Goal: Task Accomplishment & Management: Use online tool/utility

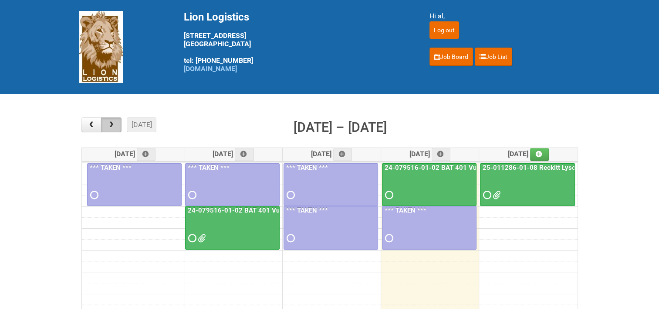
click at [116, 126] on button "button" at bounding box center [111, 124] width 20 height 15
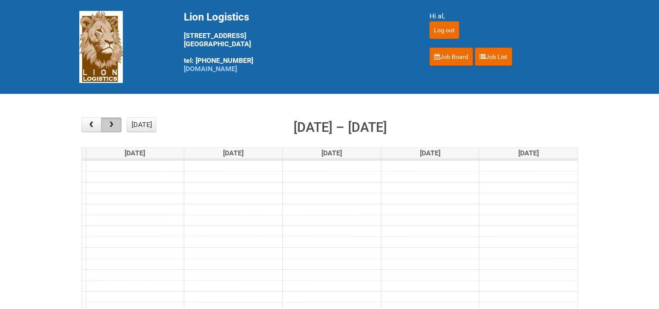
click at [112, 126] on span "button" at bounding box center [111, 124] width 8 height 7
click at [452, 55] on link "Job Board" at bounding box center [452, 57] width 44 height 18
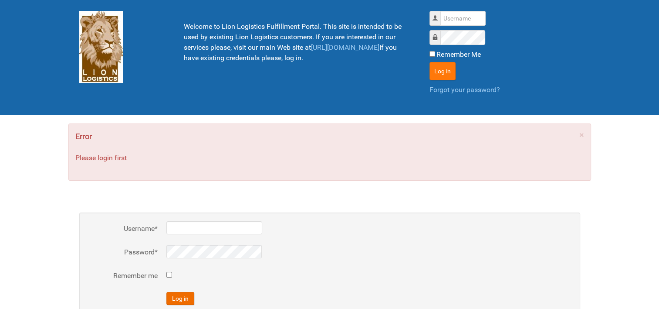
type input "al"
click at [445, 67] on button "Log in" at bounding box center [443, 71] width 26 height 18
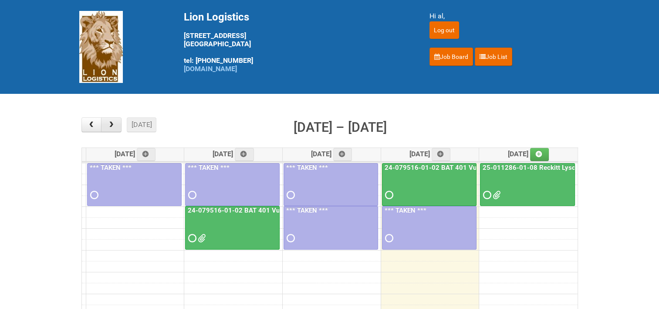
click at [108, 122] on span "button" at bounding box center [111, 124] width 8 height 7
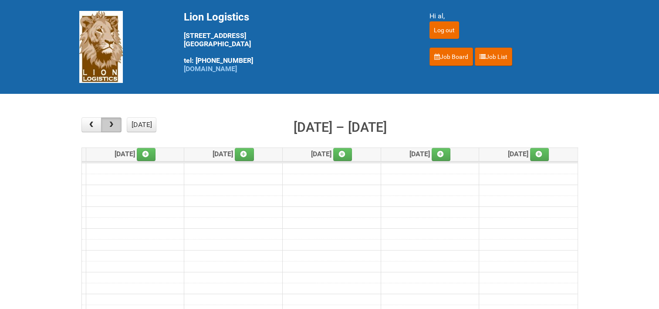
click at [112, 126] on span "button" at bounding box center [111, 124] width 8 height 7
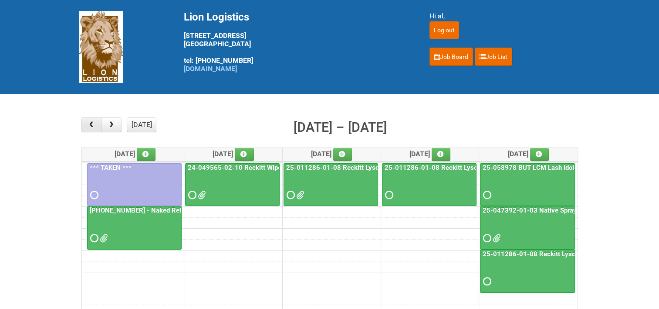
click at [96, 124] on button "button" at bounding box center [92, 124] width 20 height 15
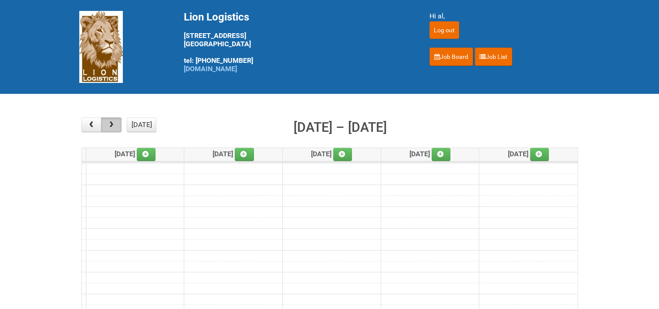
click at [110, 123] on span "button" at bounding box center [111, 124] width 8 height 7
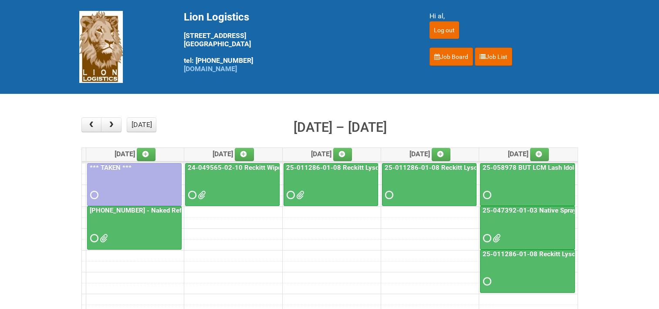
click at [245, 166] on link "24-049565-02-10 Reckitt Wipes HUT Stages 1-3" at bounding box center [261, 167] width 150 height 8
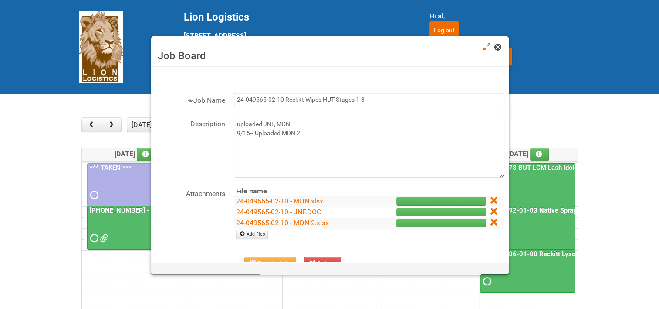
click at [497, 47] on span at bounding box center [498, 47] width 6 height 6
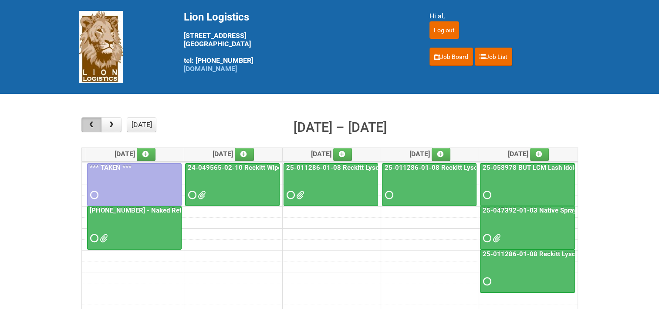
click at [93, 123] on span "button" at bounding box center [91, 124] width 8 height 7
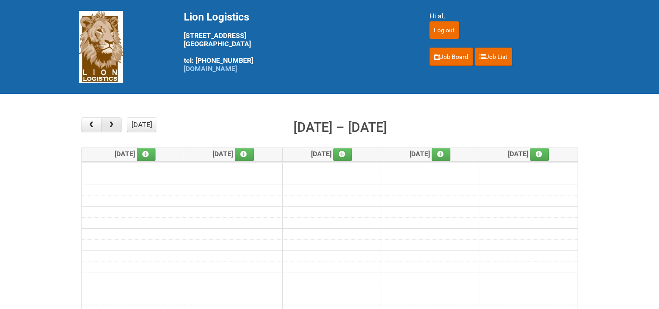
click at [117, 126] on button "button" at bounding box center [111, 124] width 20 height 15
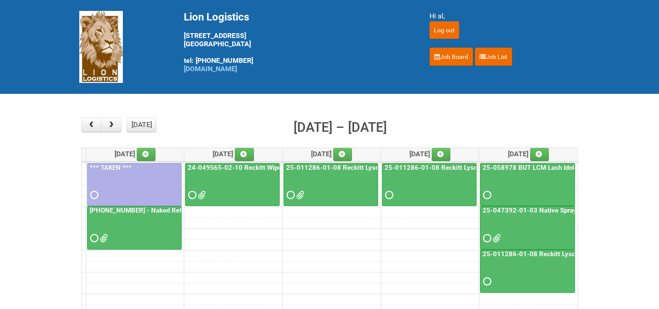
click at [242, 166] on link "24-049565-02-10 Reckitt Wipes HUT Stages 1-3" at bounding box center [261, 167] width 150 height 8
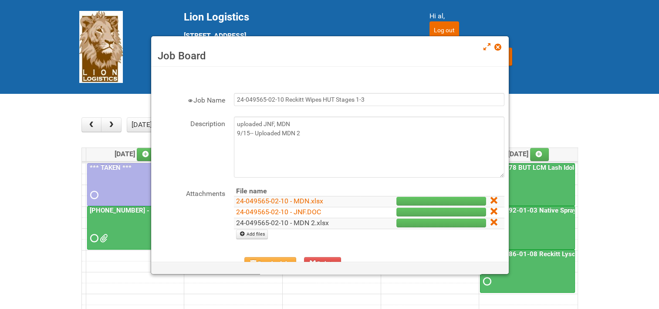
click at [305, 222] on link "24-049565-02-10 - MDN 2.xlsx" at bounding box center [282, 222] width 93 height 8
